Goal: Task Accomplishment & Management: Use online tool/utility

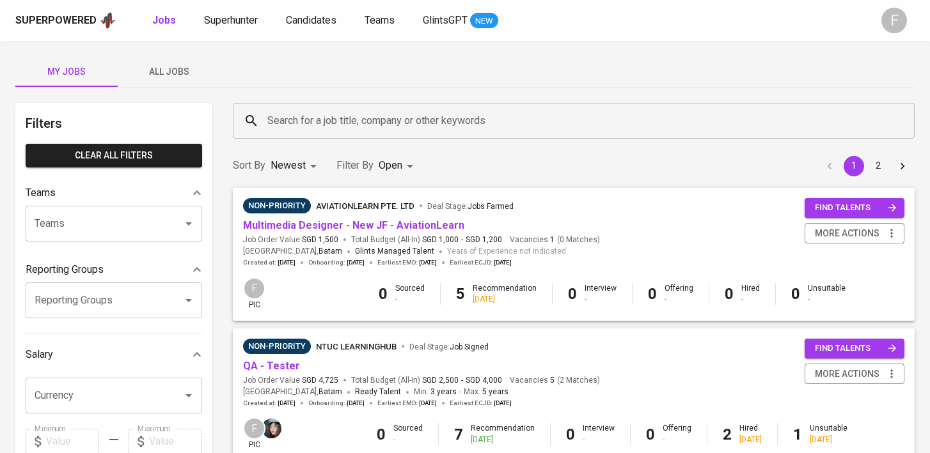
click at [183, 74] on span "All Jobs" at bounding box center [168, 72] width 87 height 16
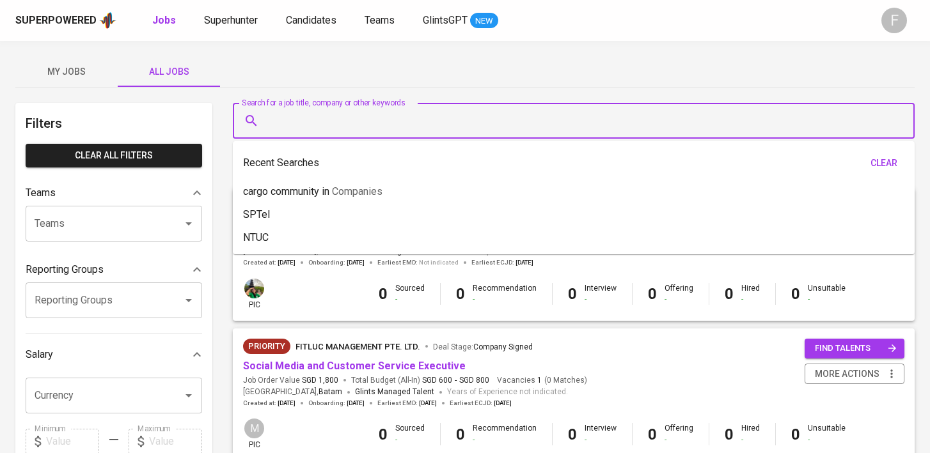
click at [297, 124] on input "Search for a job title, company or other keywords" at bounding box center [576, 121] width 625 height 24
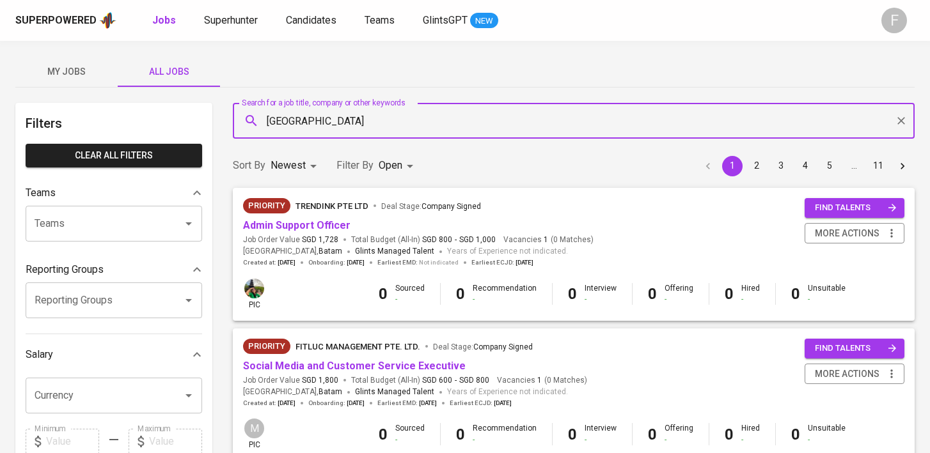
type input "[GEOGRAPHIC_DATA]"
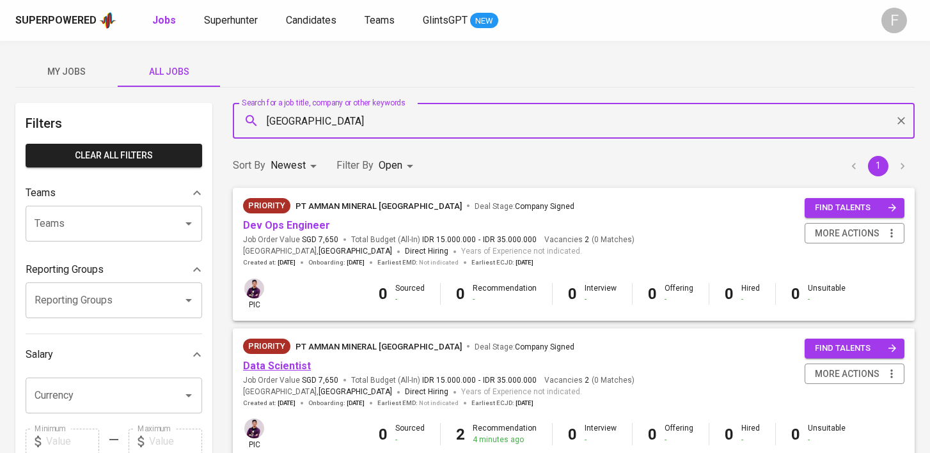
click at [281, 372] on link "Data Scientist" at bounding box center [277, 366] width 68 height 12
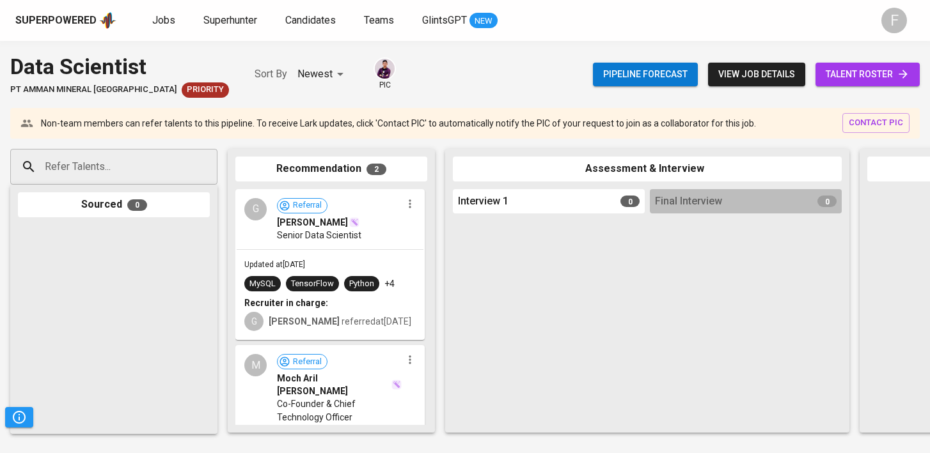
click at [845, 75] on span "talent roster" at bounding box center [868, 75] width 84 height 16
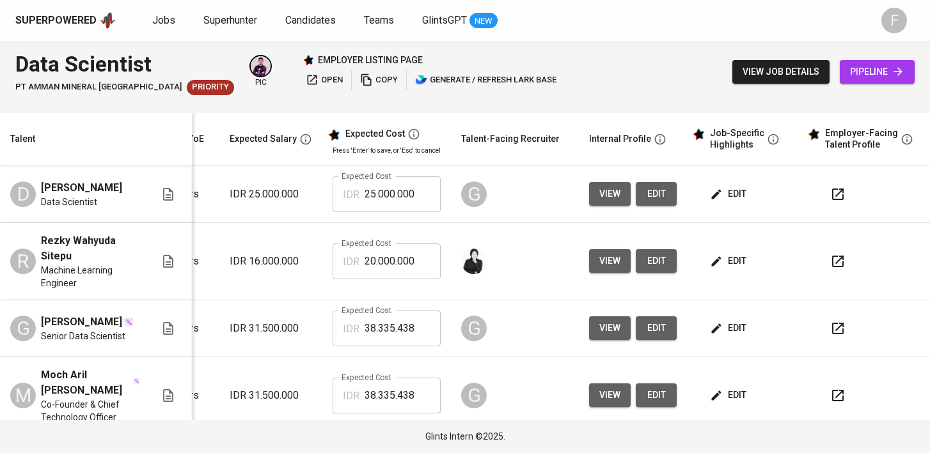
scroll to position [0, 165]
click at [835, 265] on button "button" at bounding box center [837, 261] width 31 height 31
